Goal: Transaction & Acquisition: Purchase product/service

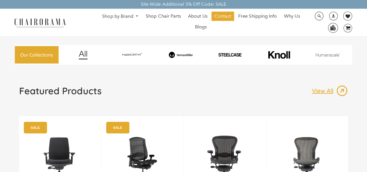
drag, startPoint x: 0, startPoint y: 0, endPoint x: 201, endPoint y: 170, distance: 263.2
click at [201, 170] on img at bounding box center [224, 161] width 59 height 72
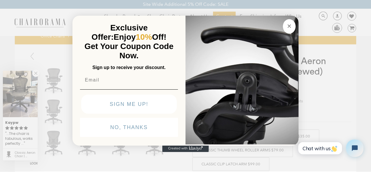
click at [192, 109] on img "POPUP Form" at bounding box center [241, 79] width 113 height 130
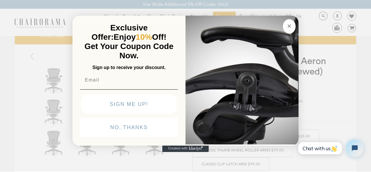
click at [94, 90] on img "POPUP Form" at bounding box center [129, 89] width 98 height 0
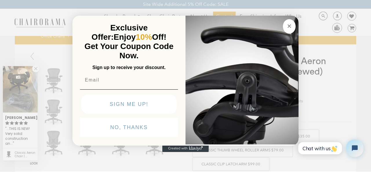
click at [286, 23] on circle "Close dialog" at bounding box center [289, 26] width 7 height 7
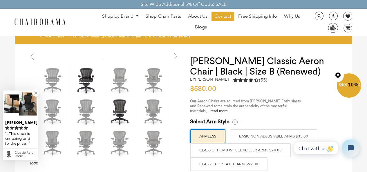
click at [77, 69] on img at bounding box center [86, 80] width 29 height 29
